Goal: Information Seeking & Learning: Learn about a topic

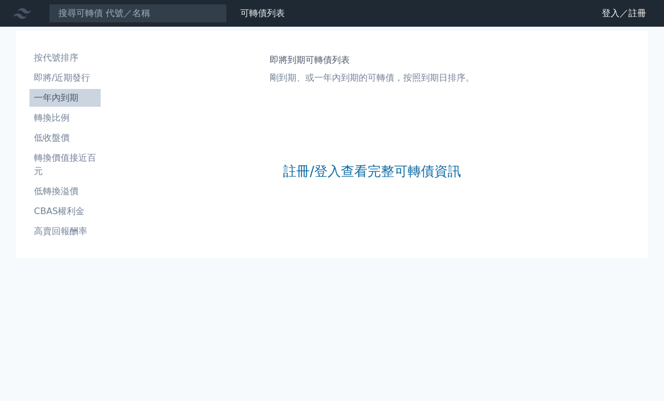
click at [402, 174] on link "註冊/登入查看完整可轉債資訊" at bounding box center [372, 172] width 178 height 18
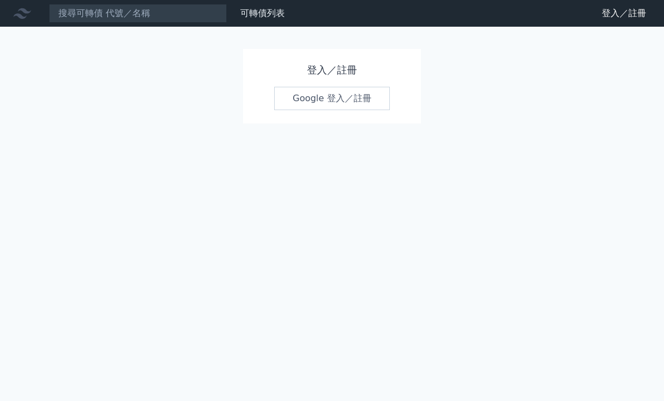
click at [360, 96] on link "Google 登入／註冊" at bounding box center [332, 98] width 116 height 23
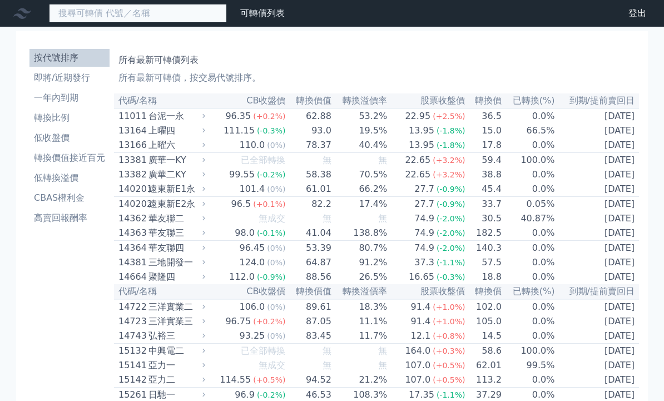
click at [150, 17] on input at bounding box center [138, 13] width 178 height 19
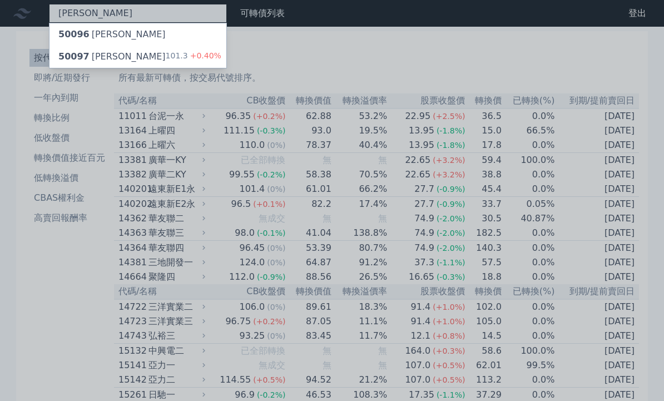
type input "[PERSON_NAME]"
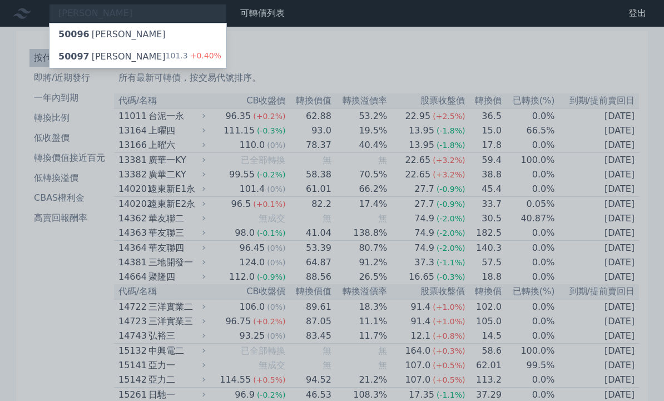
click at [193, 58] on span "+0.40%" at bounding box center [204, 55] width 33 height 9
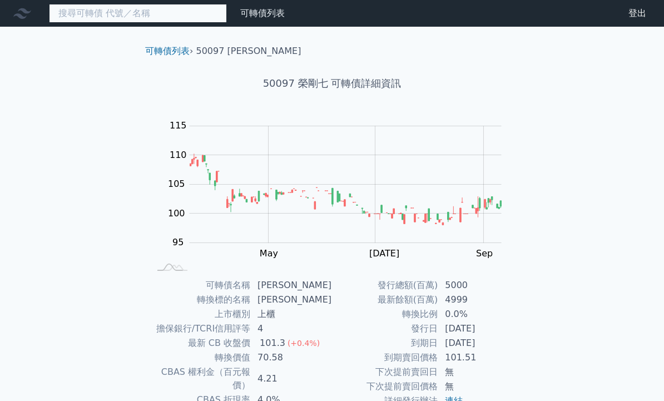
click at [189, 12] on input at bounding box center [138, 13] width 178 height 19
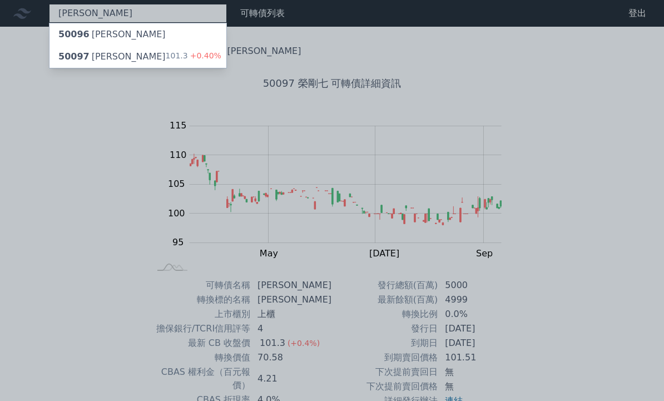
type input "[PERSON_NAME]"
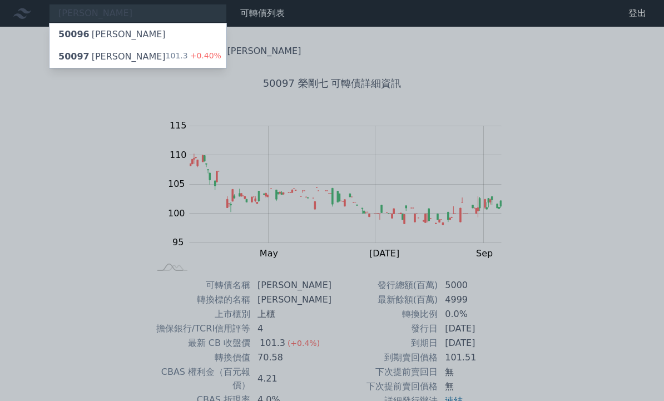
click at [156, 38] on div "50096 [PERSON_NAME]" at bounding box center [138, 34] width 177 height 22
